Goal: Information Seeking & Learning: Learn about a topic

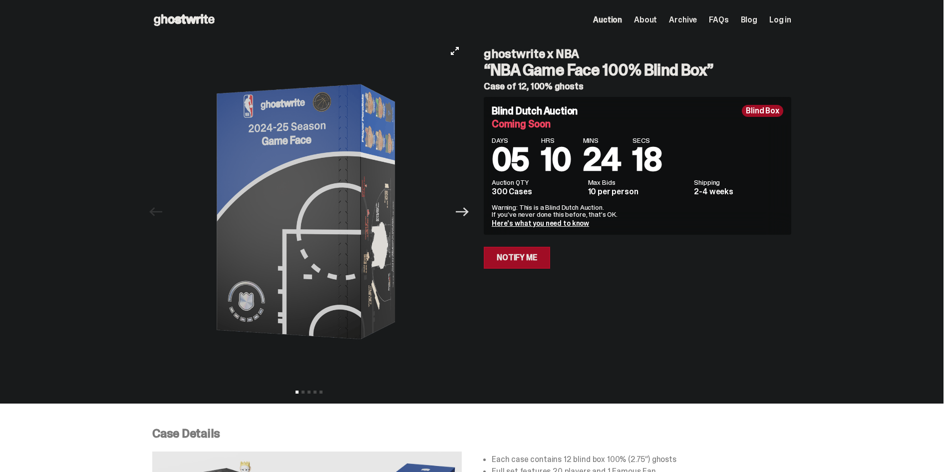
click at [462, 213] on icon "Next" at bounding box center [462, 211] width 13 height 13
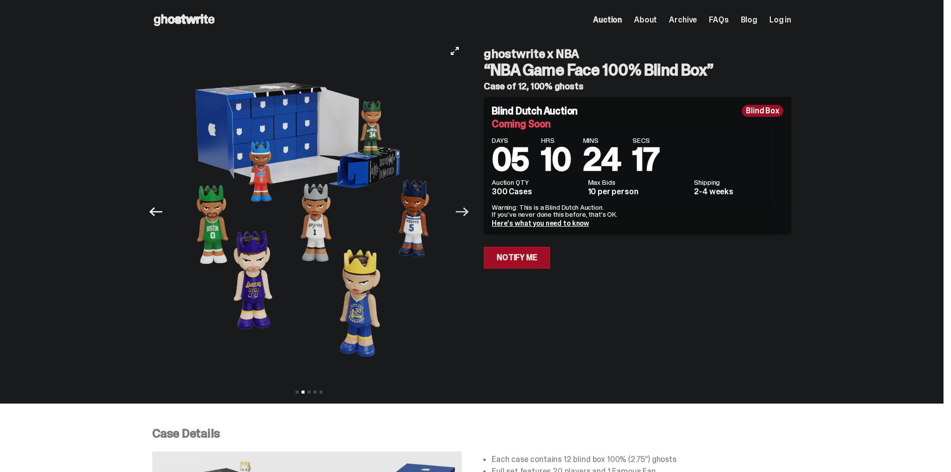
click at [462, 213] on icon "Next" at bounding box center [462, 211] width 13 height 13
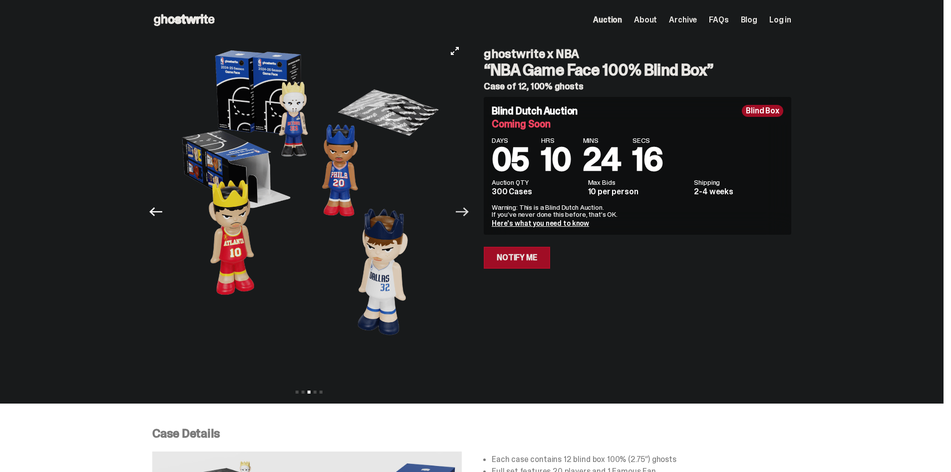
click at [462, 213] on icon "Next" at bounding box center [462, 211] width 13 height 13
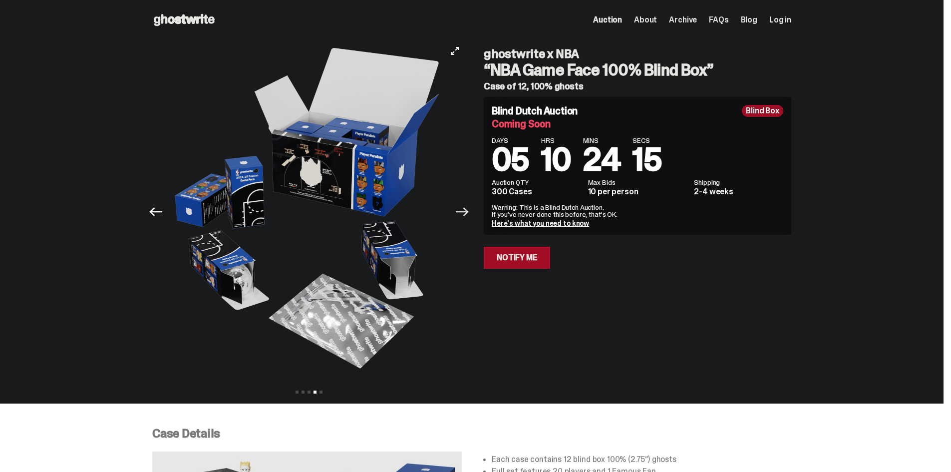
click at [462, 213] on icon "Next" at bounding box center [462, 211] width 13 height 13
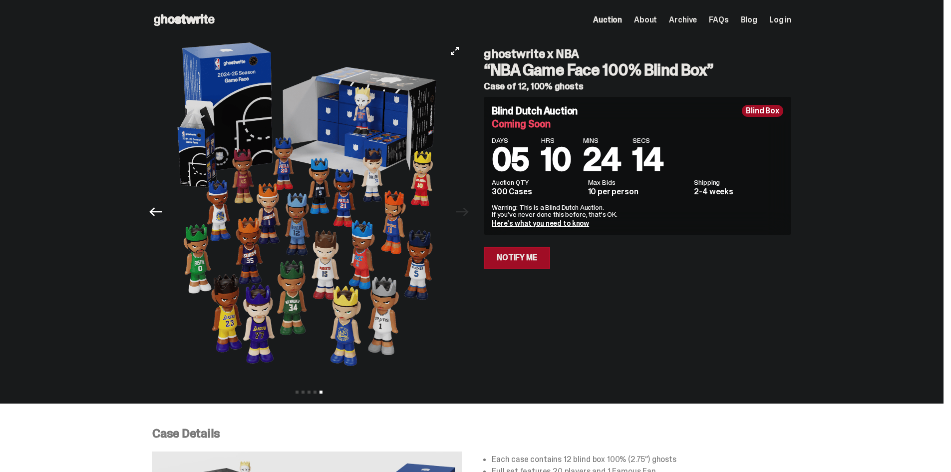
click at [462, 213] on div at bounding box center [308, 211] width 313 height 343
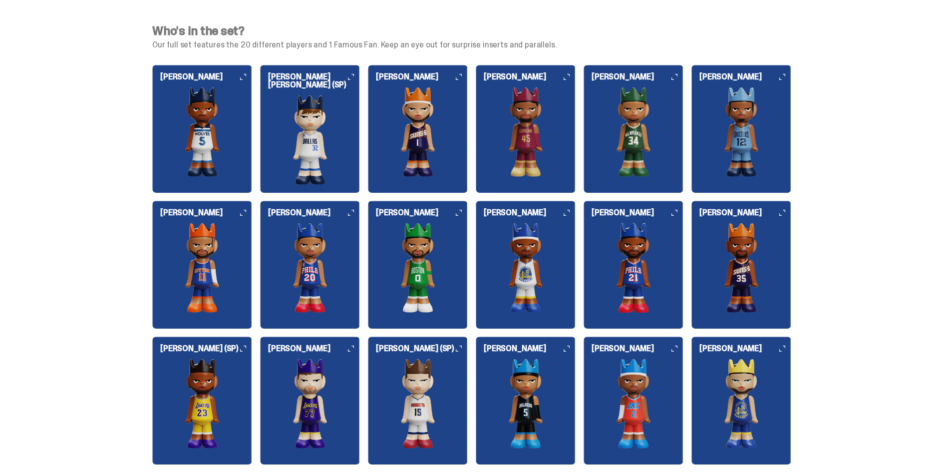
scroll to position [1031, 0]
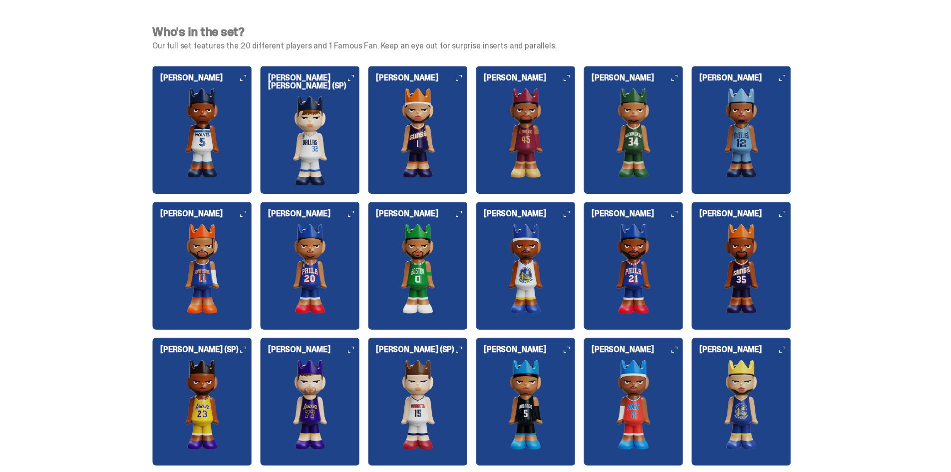
click at [208, 148] on img at bounding box center [202, 133] width 100 height 90
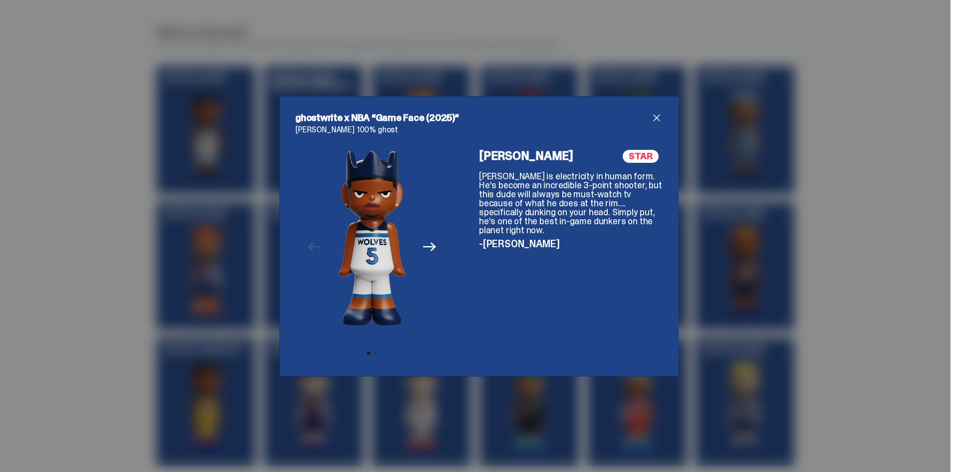
click at [425, 247] on icon "Next" at bounding box center [429, 247] width 13 height 9
click at [313, 242] on icon "Previous" at bounding box center [314, 246] width 13 height 13
click at [654, 116] on span "close" at bounding box center [657, 118] width 12 height 12
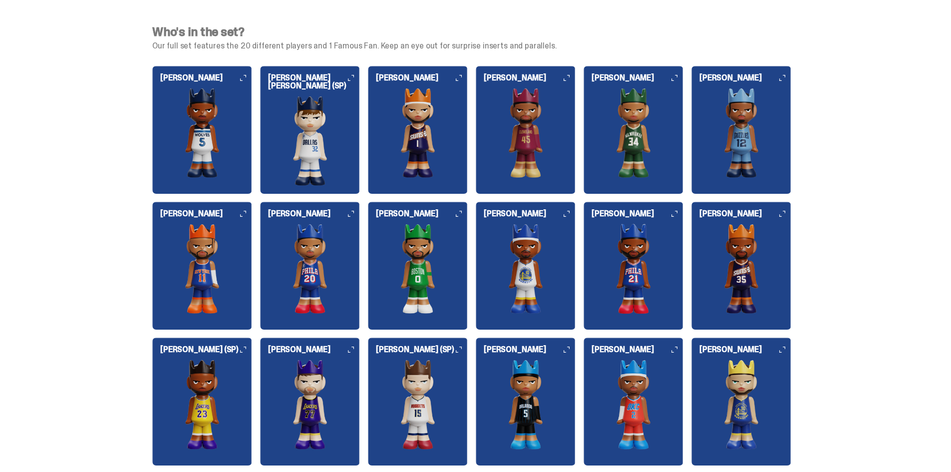
click at [194, 133] on img at bounding box center [202, 133] width 100 height 90
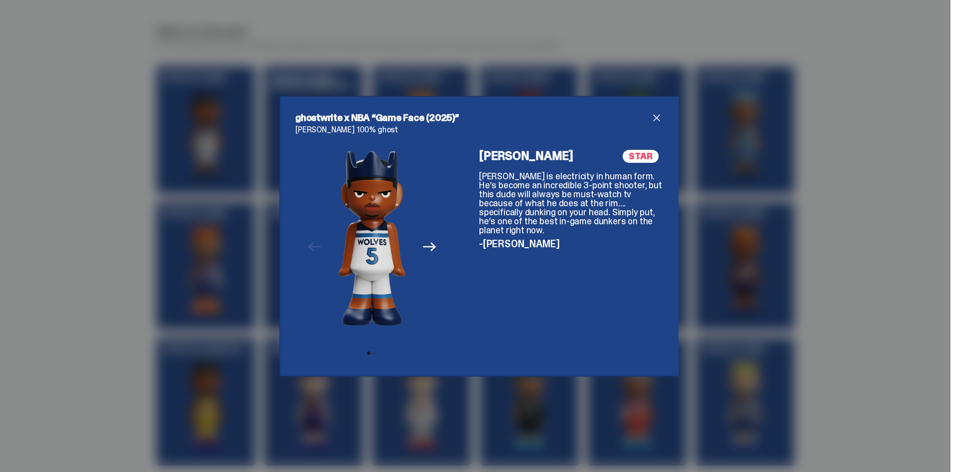
click at [656, 114] on span "close" at bounding box center [657, 118] width 12 height 12
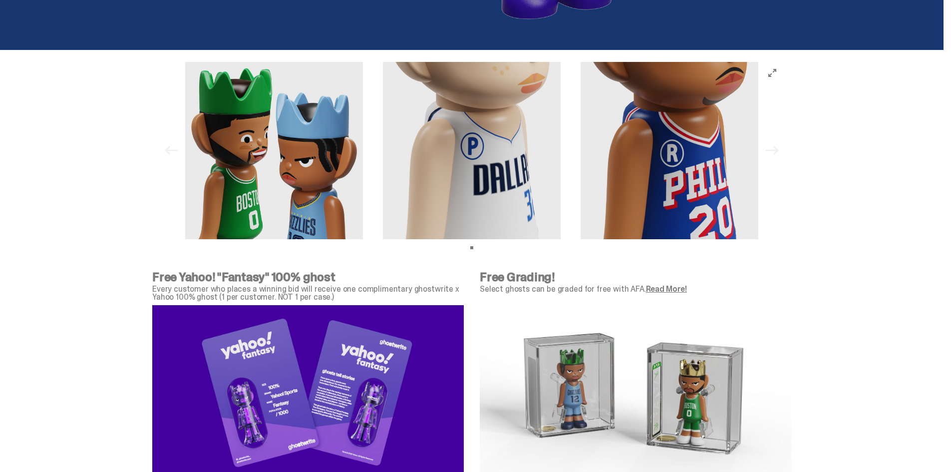
scroll to position [3102, 0]
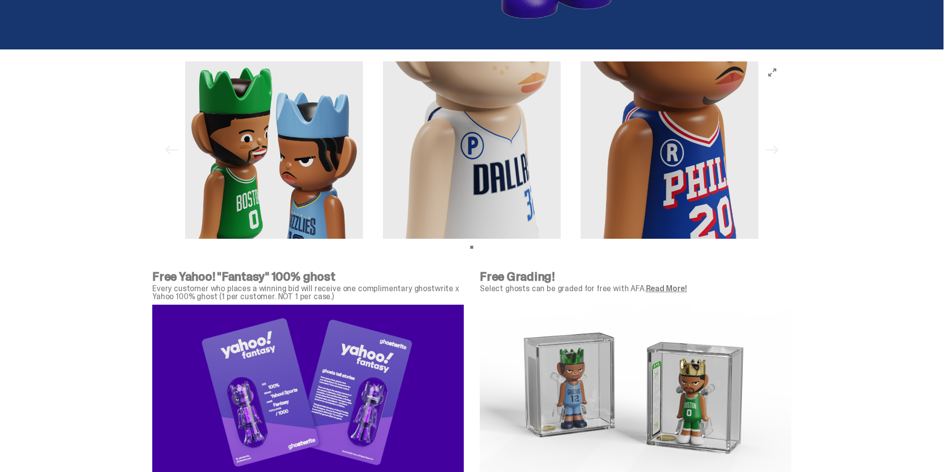
click at [304, 219] on img at bounding box center [274, 150] width 178 height 178
click at [455, 192] on img at bounding box center [472, 150] width 178 height 178
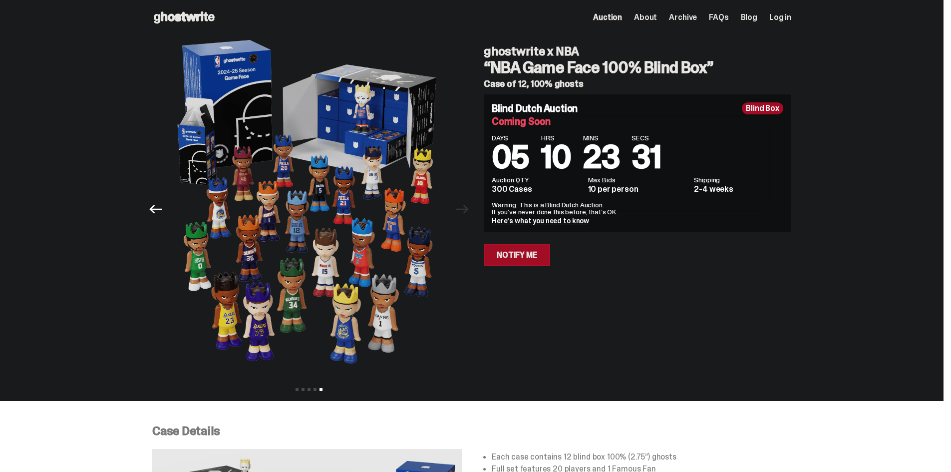
scroll to position [0, 0]
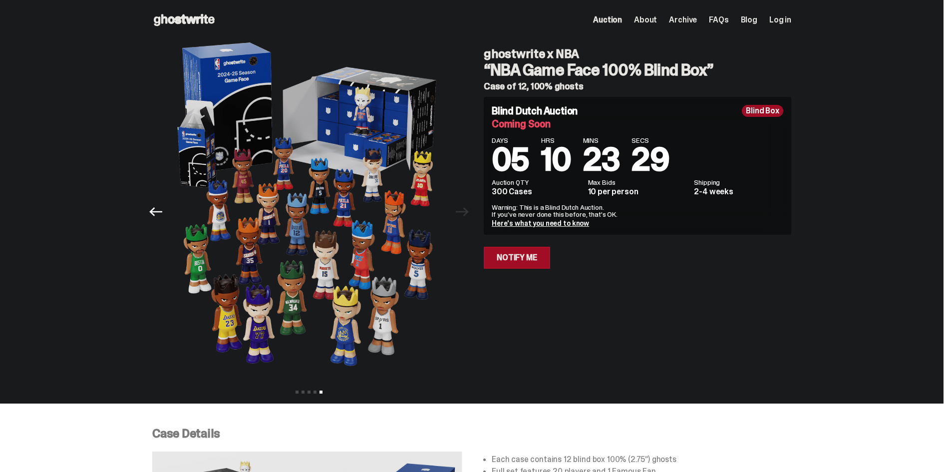
click at [697, 16] on span "Archive" at bounding box center [683, 20] width 28 height 8
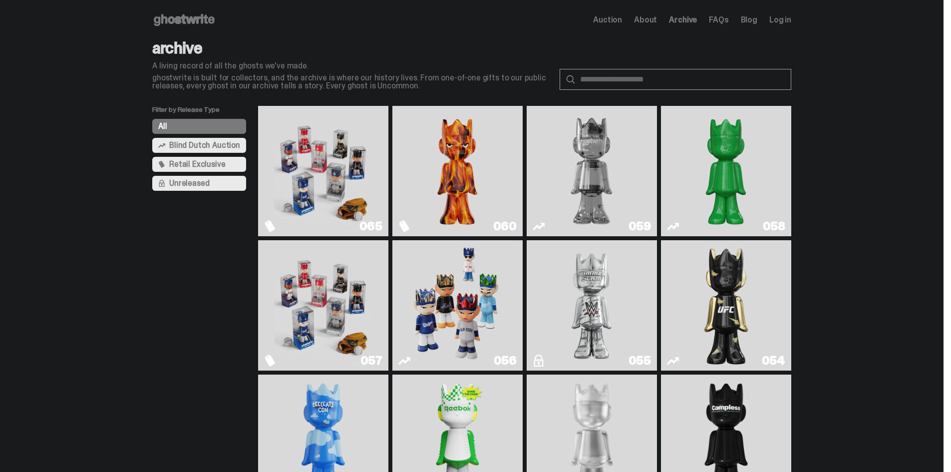
click at [218, 181] on button "Unreleased" at bounding box center [199, 183] width 94 height 15
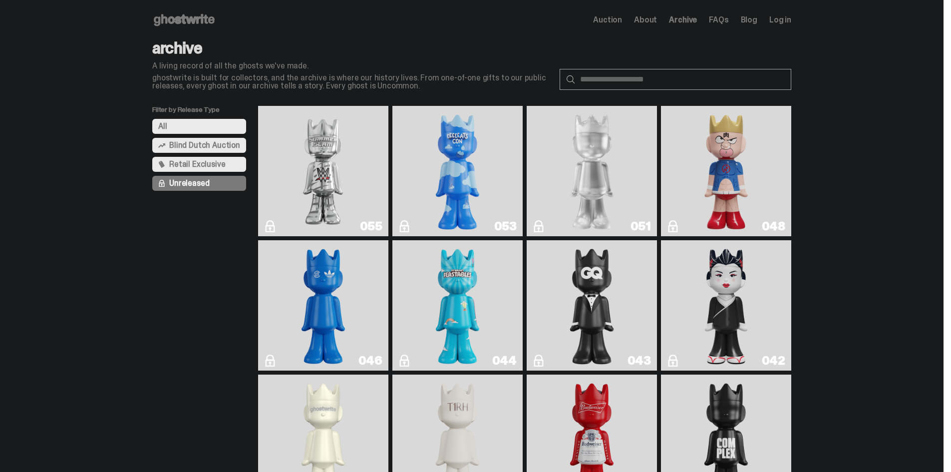
click at [207, 162] on span "Retail Exclusive" at bounding box center [197, 164] width 56 height 8
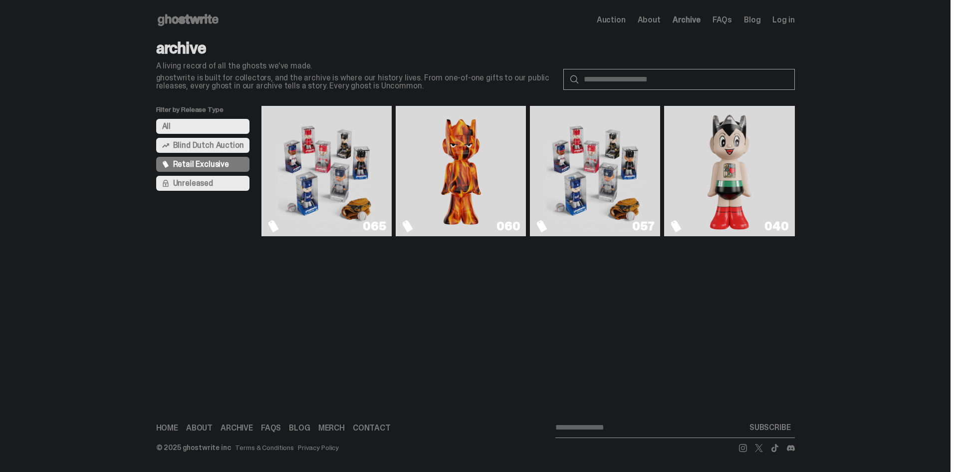
click at [359, 170] on img "Game Face (2025)" at bounding box center [327, 171] width 98 height 122
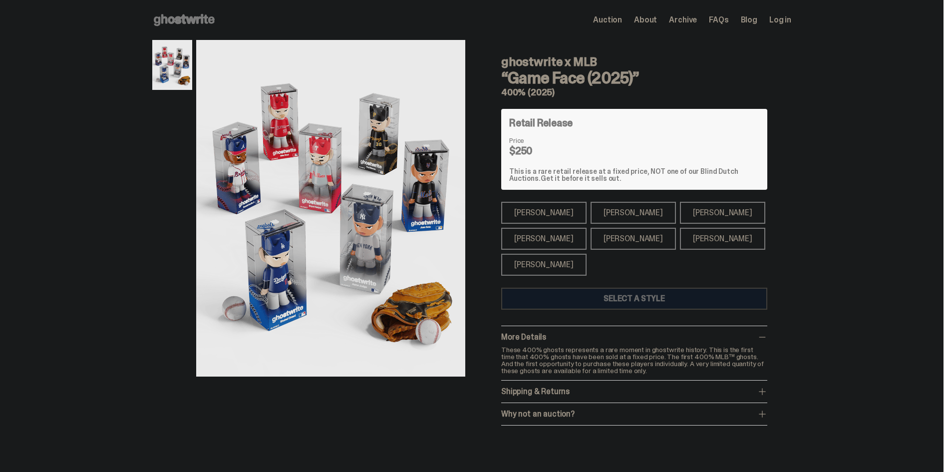
click at [524, 208] on div "[PERSON_NAME]" at bounding box center [543, 213] width 85 height 22
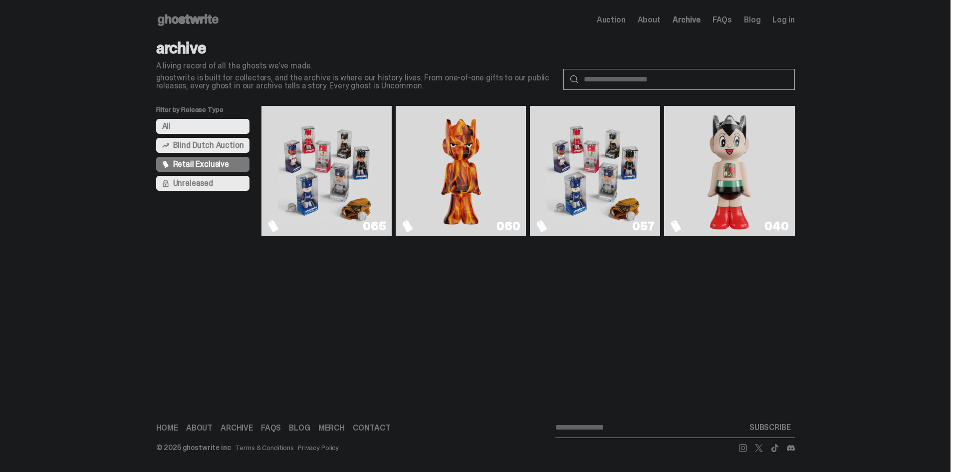
click at [573, 131] on img "Game Face (2025)" at bounding box center [596, 171] width 98 height 122
click at [200, 141] on span "Blind Dutch Auction" at bounding box center [208, 145] width 71 height 8
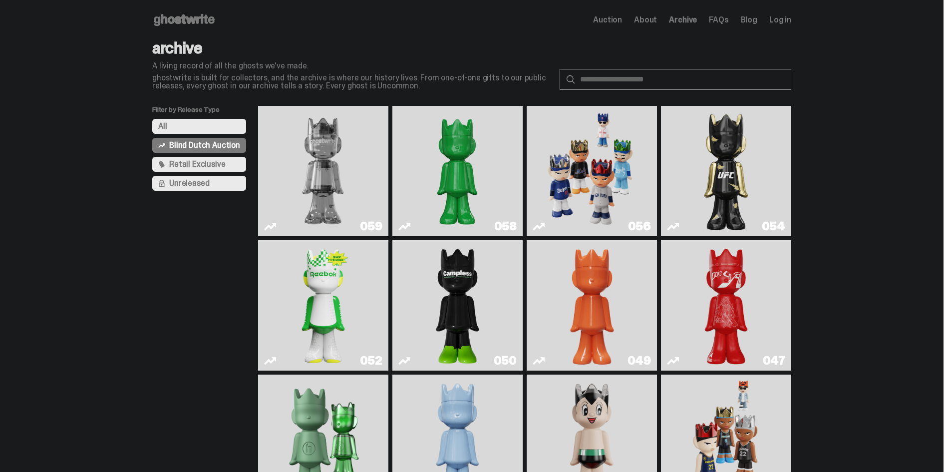
click at [201, 124] on button "All" at bounding box center [199, 126] width 94 height 15
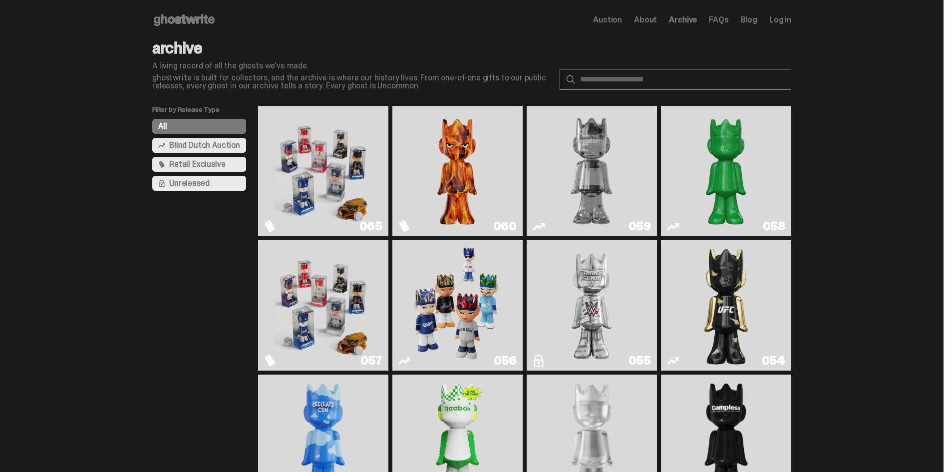
click at [656, 75] on input "text" at bounding box center [676, 79] width 232 height 21
type input "***"
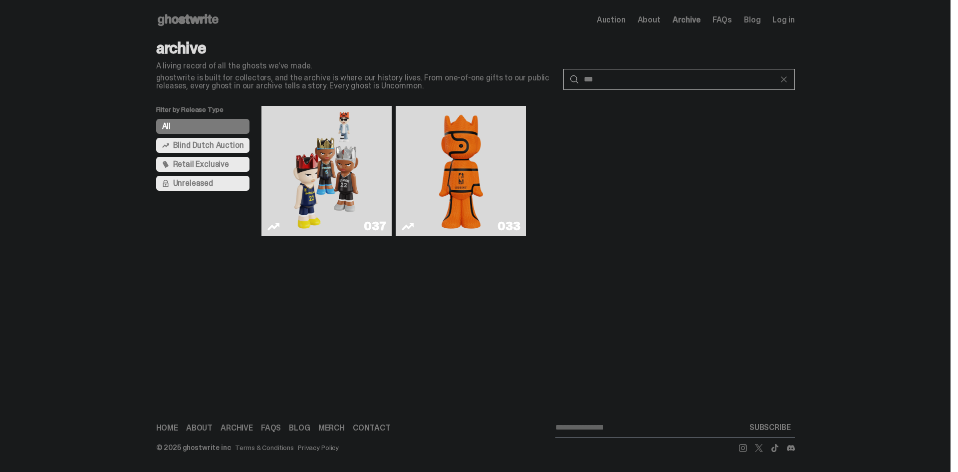
click at [281, 178] on link "037" at bounding box center [327, 171] width 118 height 122
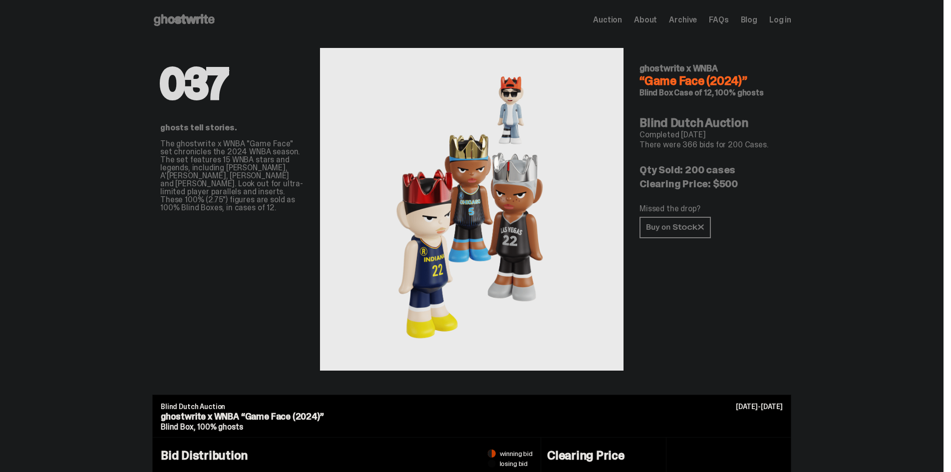
click at [618, 19] on span "Auction" at bounding box center [607, 20] width 29 height 8
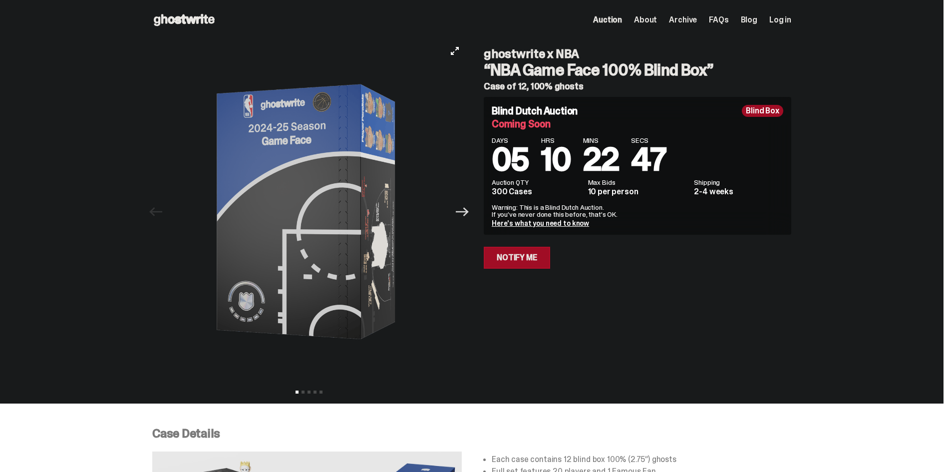
click at [469, 212] on icon "Next" at bounding box center [462, 211] width 13 height 9
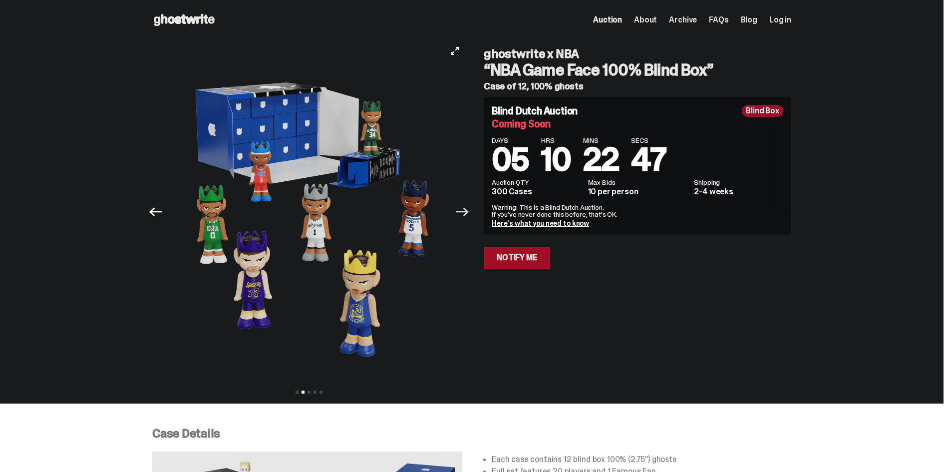
click at [469, 212] on icon "Next" at bounding box center [462, 211] width 13 height 9
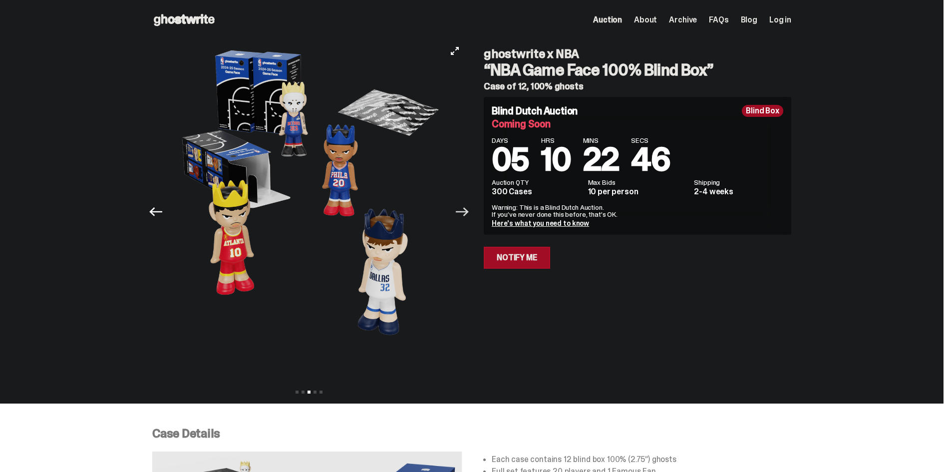
click at [469, 212] on icon "Next" at bounding box center [462, 211] width 13 height 9
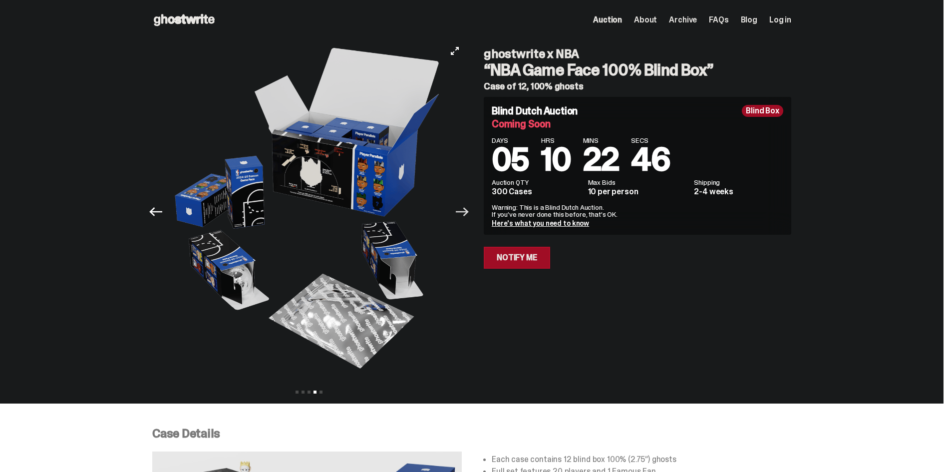
click at [469, 212] on icon "Next" at bounding box center [462, 211] width 13 height 9
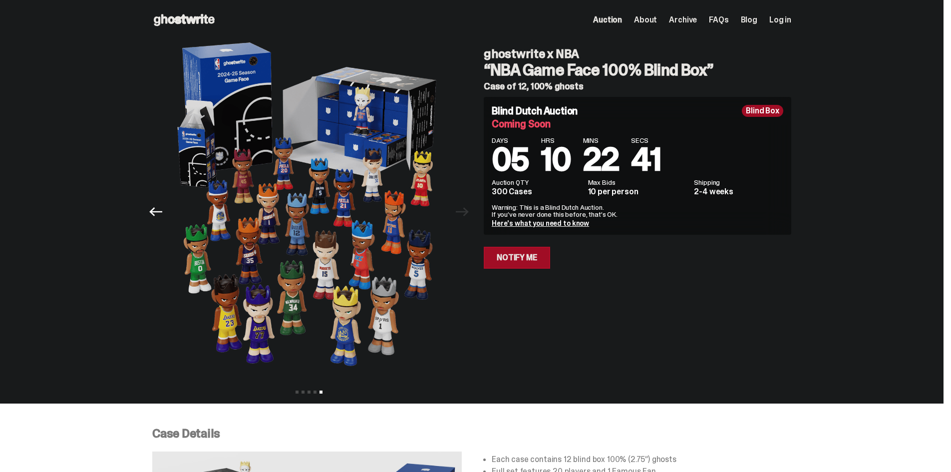
click at [683, 19] on span "Archive" at bounding box center [683, 20] width 28 height 8
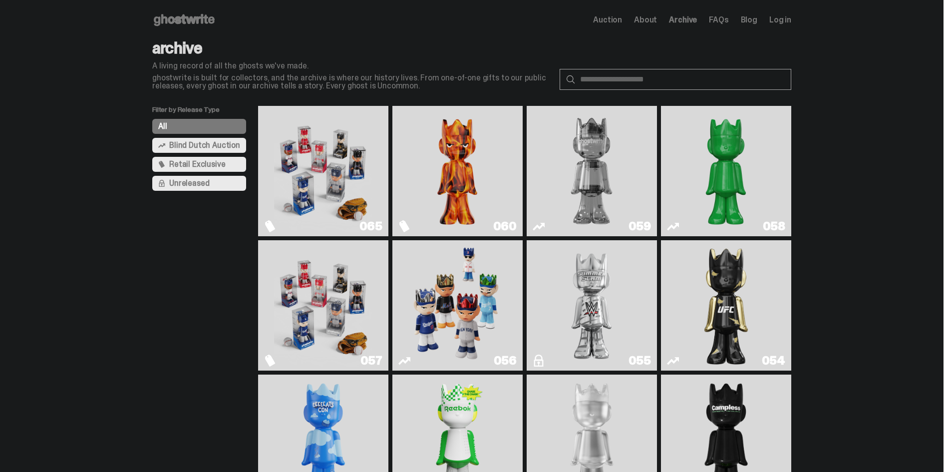
click at [203, 125] on button "All" at bounding box center [199, 126] width 94 height 15
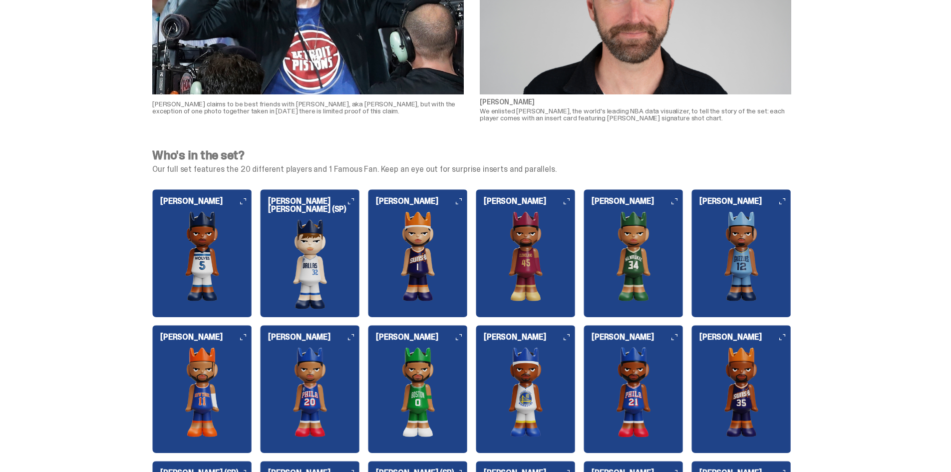
scroll to position [908, 0]
click at [193, 264] on img at bounding box center [202, 256] width 100 height 90
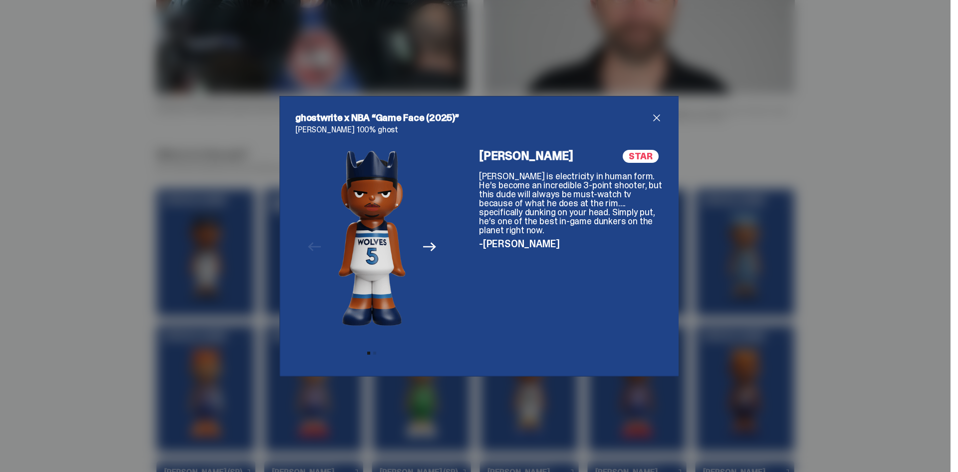
click at [427, 252] on icon "Next" at bounding box center [429, 246] width 13 height 13
click at [653, 115] on span "close" at bounding box center [657, 118] width 12 height 12
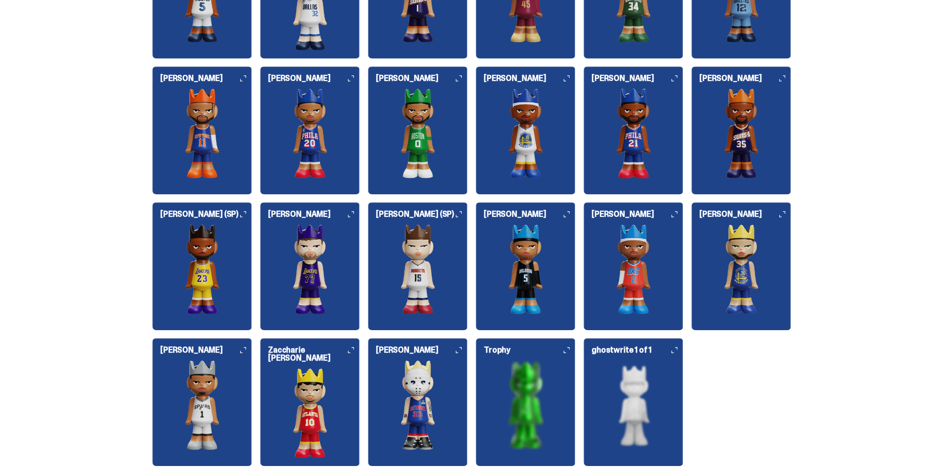
scroll to position [1166, 0]
